Goal: Information Seeking & Learning: Learn about a topic

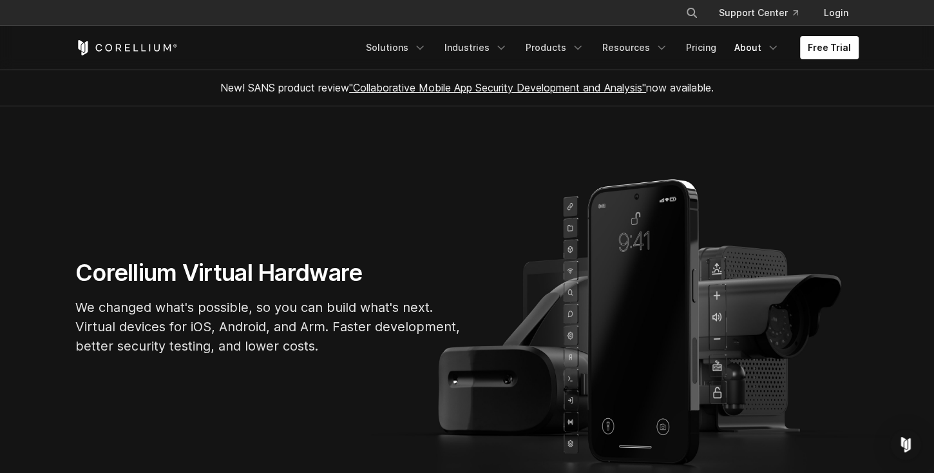
click at [773, 51] on icon "Navigation Menu" at bounding box center [773, 47] width 13 height 13
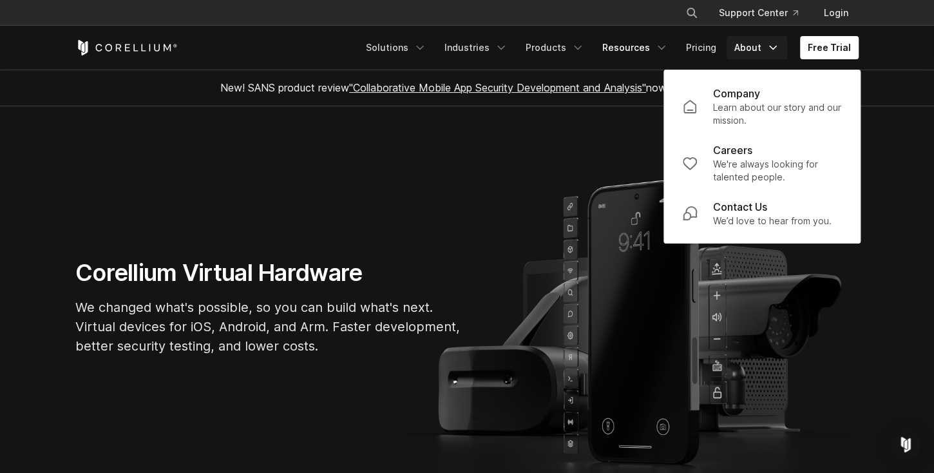
click at [663, 50] on icon "Navigation Menu" at bounding box center [661, 47] width 13 height 13
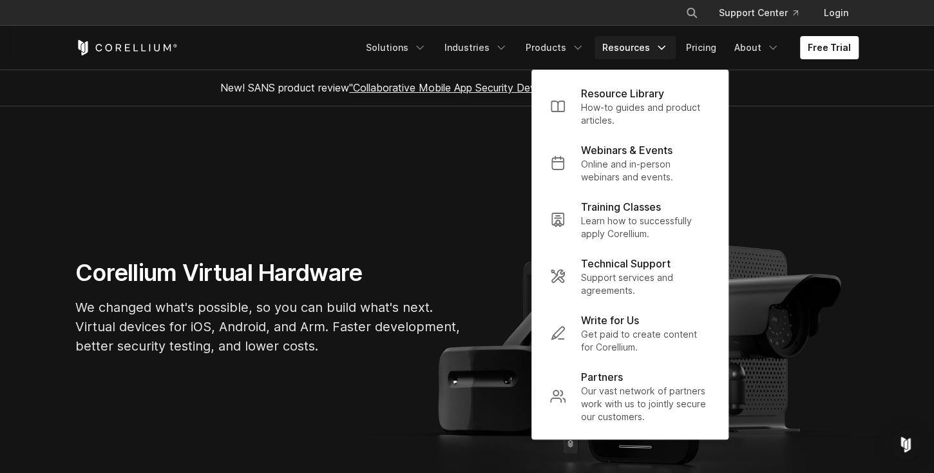
click at [641, 160] on p "Online and in-person webinars and events." at bounding box center [645, 171] width 129 height 26
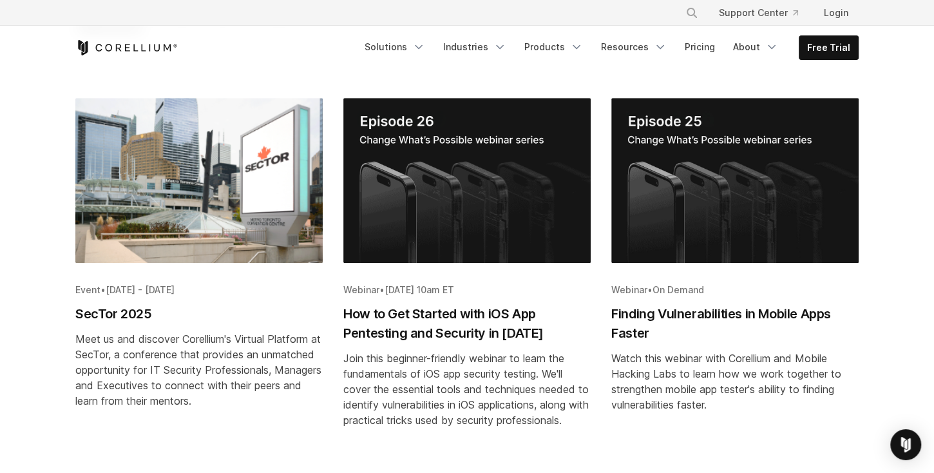
scroll to position [625, 0]
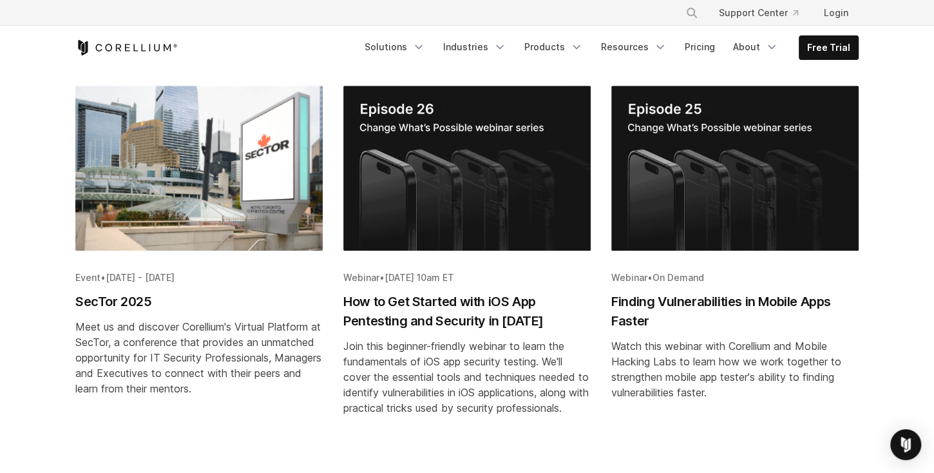
click at [638, 292] on h2 "Finding Vulnerabilities in Mobile Apps Faster" at bounding box center [734, 311] width 247 height 39
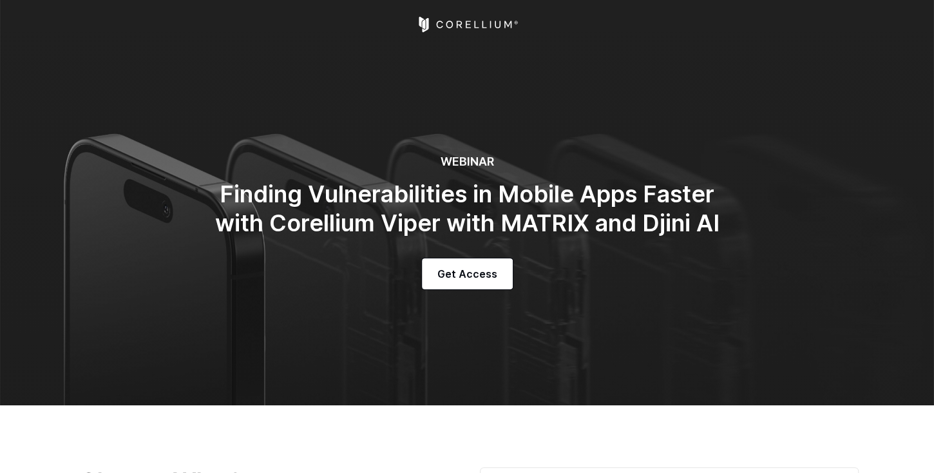
select select "**********"
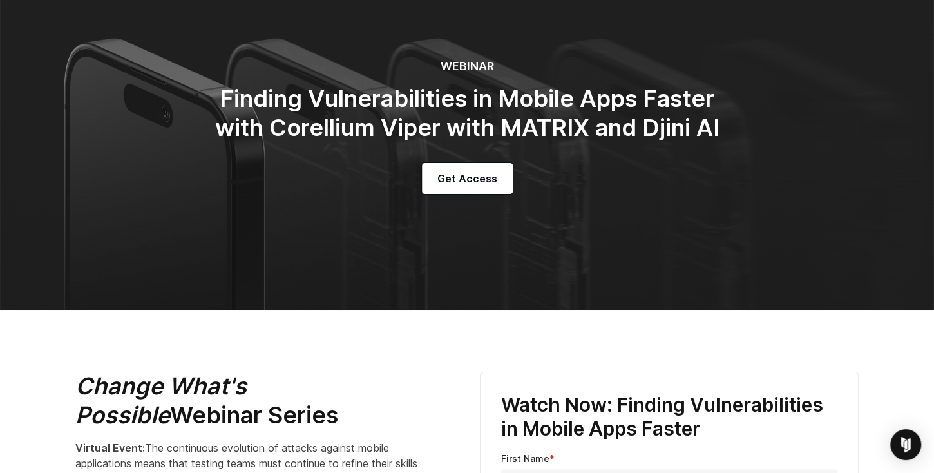
scroll to position [110, 0]
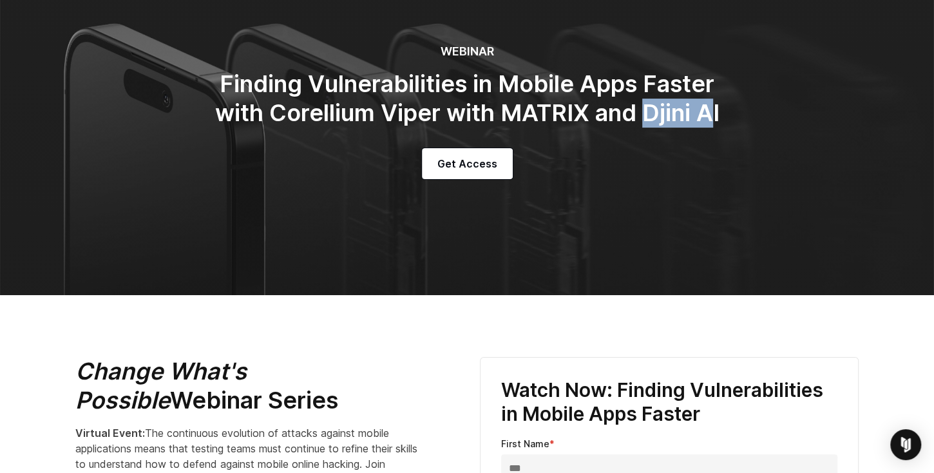
drag, startPoint x: 644, startPoint y: 111, endPoint x: 718, endPoint y: 115, distance: 74.2
click at [718, 115] on h2 "Finding Vulnerabilities in Mobile Apps Faster with Corellium Viper with MATRIX …" at bounding box center [466, 99] width 515 height 58
drag, startPoint x: 718, startPoint y: 115, endPoint x: 718, endPoint y: 178, distance: 63.1
click at [718, 178] on div "Get Access" at bounding box center [466, 163] width 515 height 31
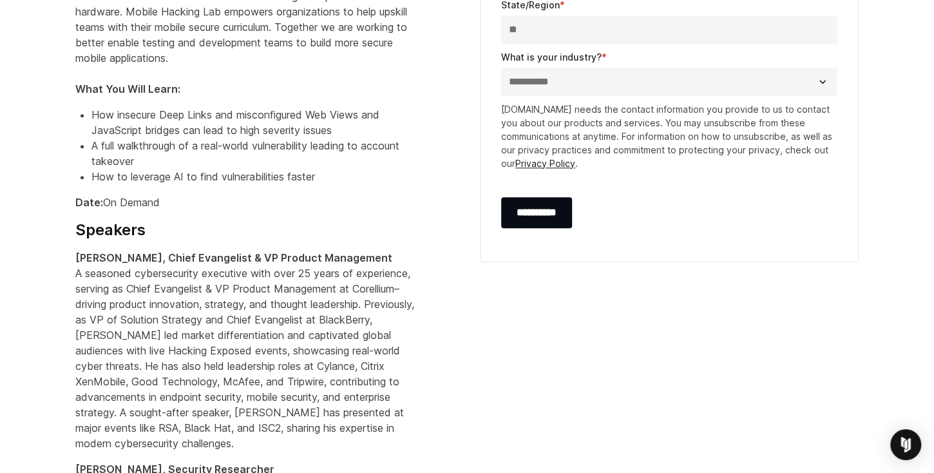
scroll to position [993, 0]
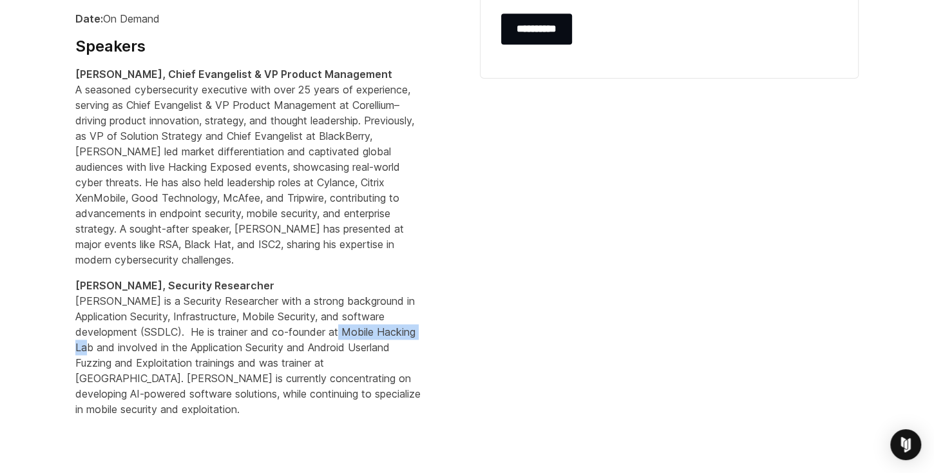
drag, startPoint x: 344, startPoint y: 330, endPoint x: 91, endPoint y: 341, distance: 253.4
click at [91, 341] on p "Arno Miedema, Security Researcher Arno Miedema is a Security Researcher with a …" at bounding box center [249, 355] width 348 height 155
click at [217, 343] on p "Arno Miedema, Security Researcher Arno Miedema is a Security Researcher with a …" at bounding box center [249, 355] width 348 height 155
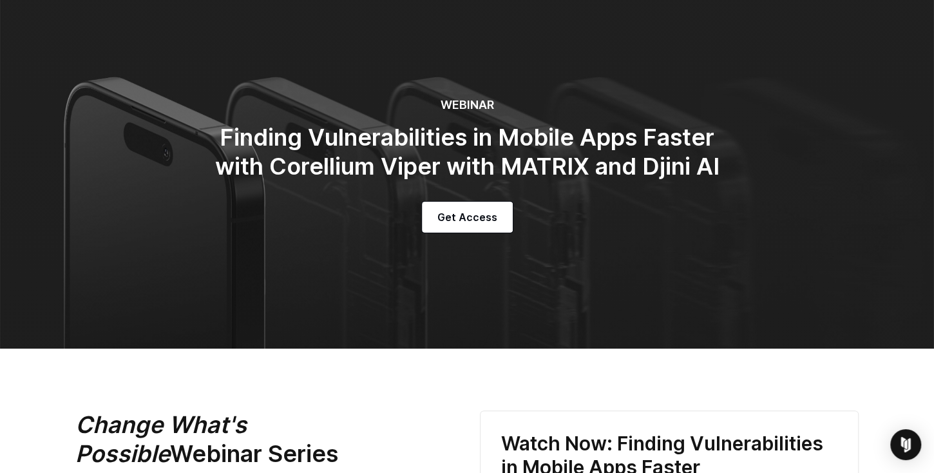
scroll to position [0, 0]
